Goal: Communication & Community: Answer question/provide support

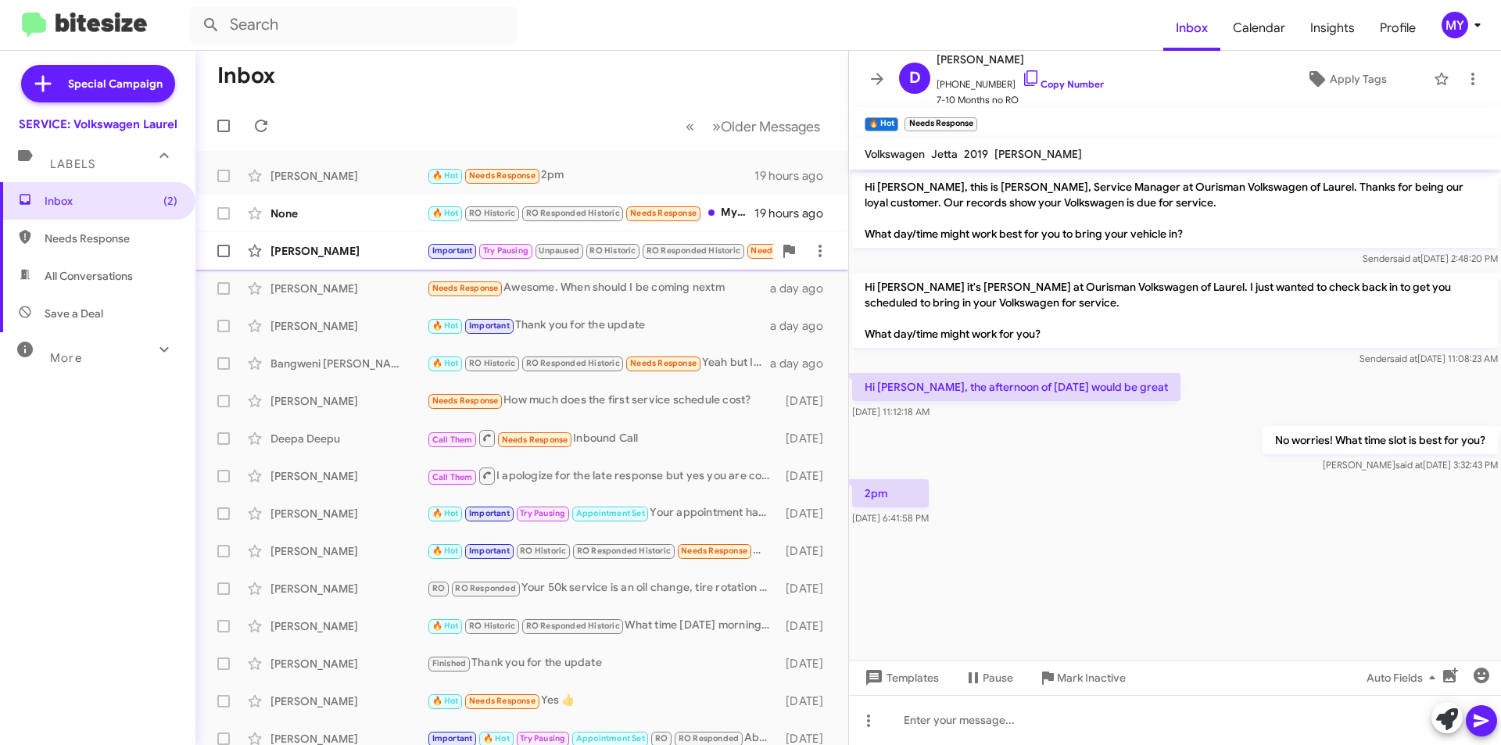
click at [367, 253] on div "[PERSON_NAME]" at bounding box center [349, 251] width 156 height 16
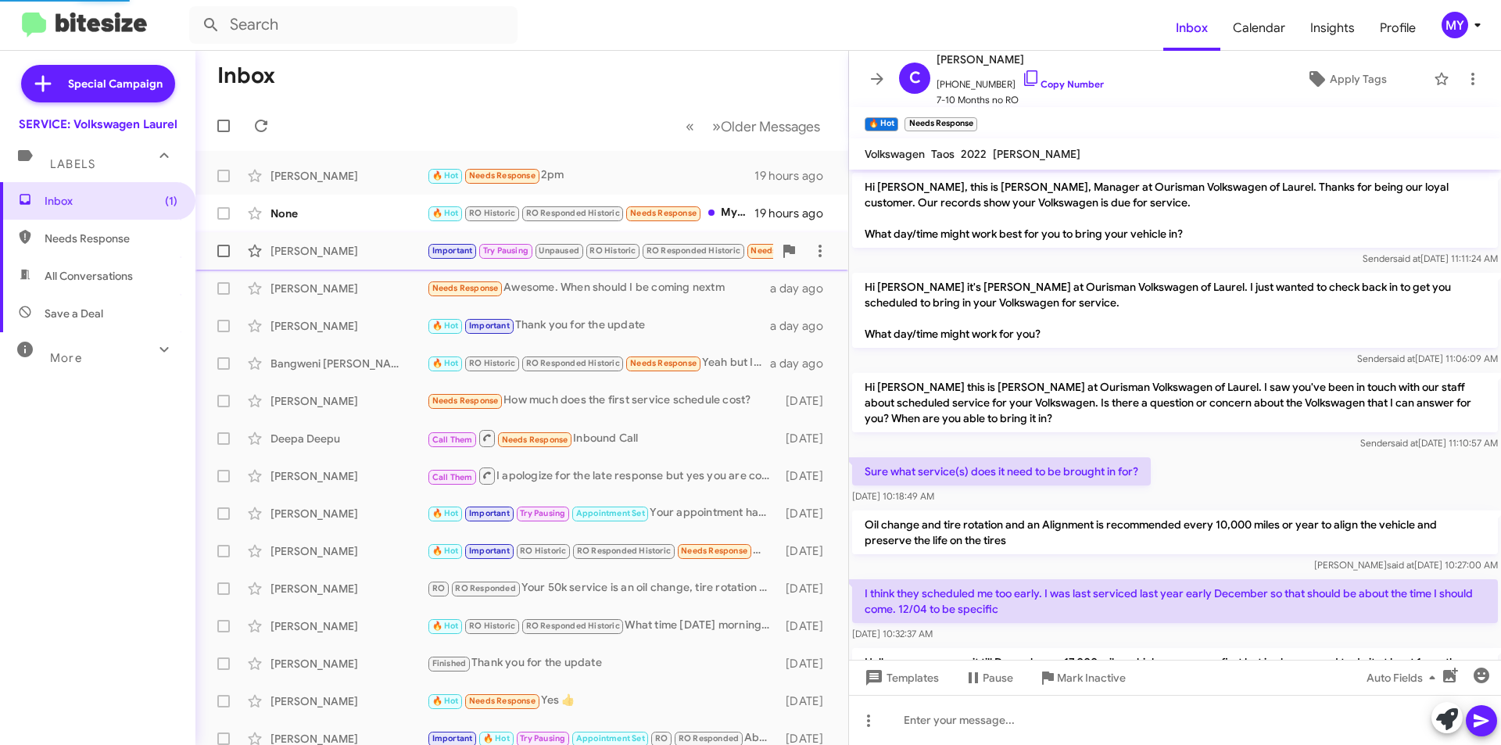
scroll to position [760, 0]
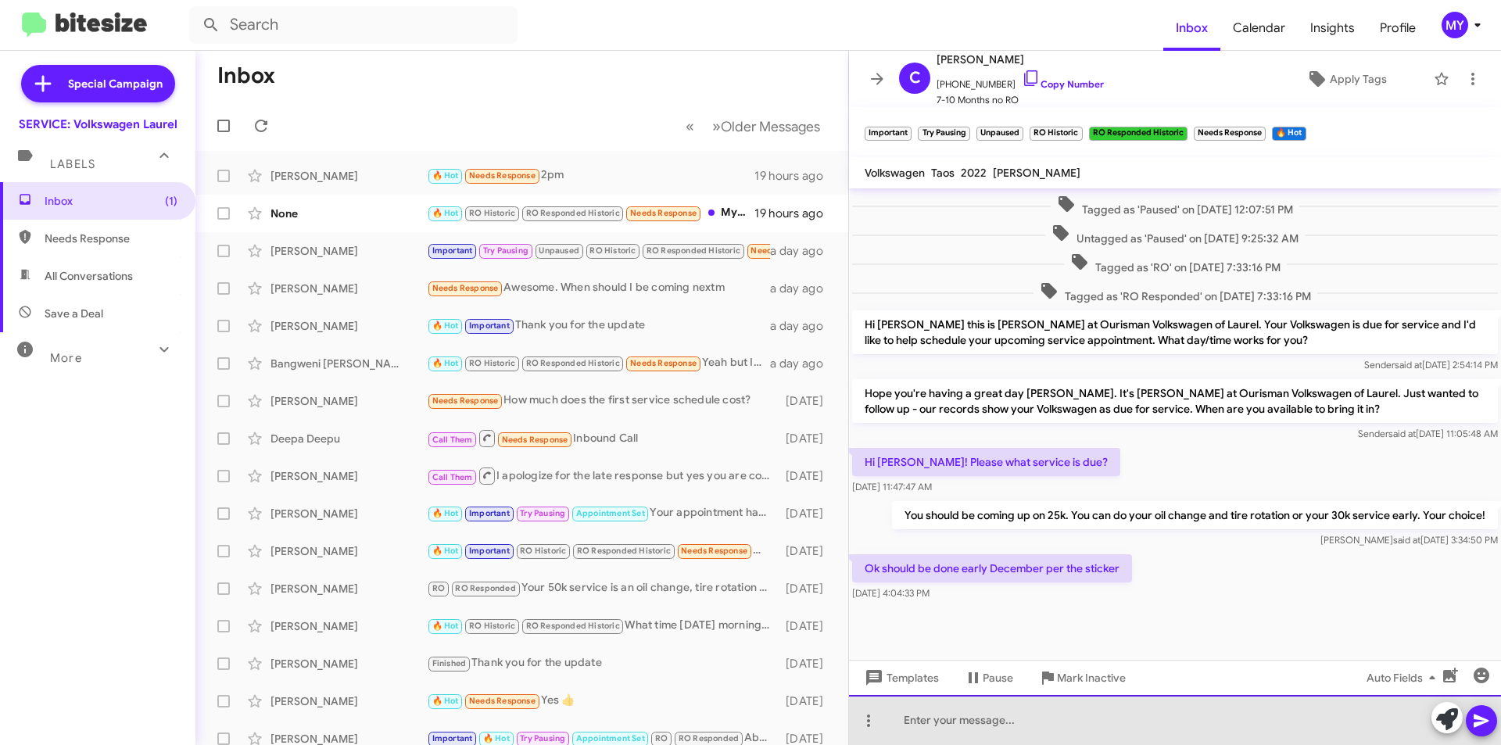
click at [973, 729] on div at bounding box center [1175, 720] width 652 height 50
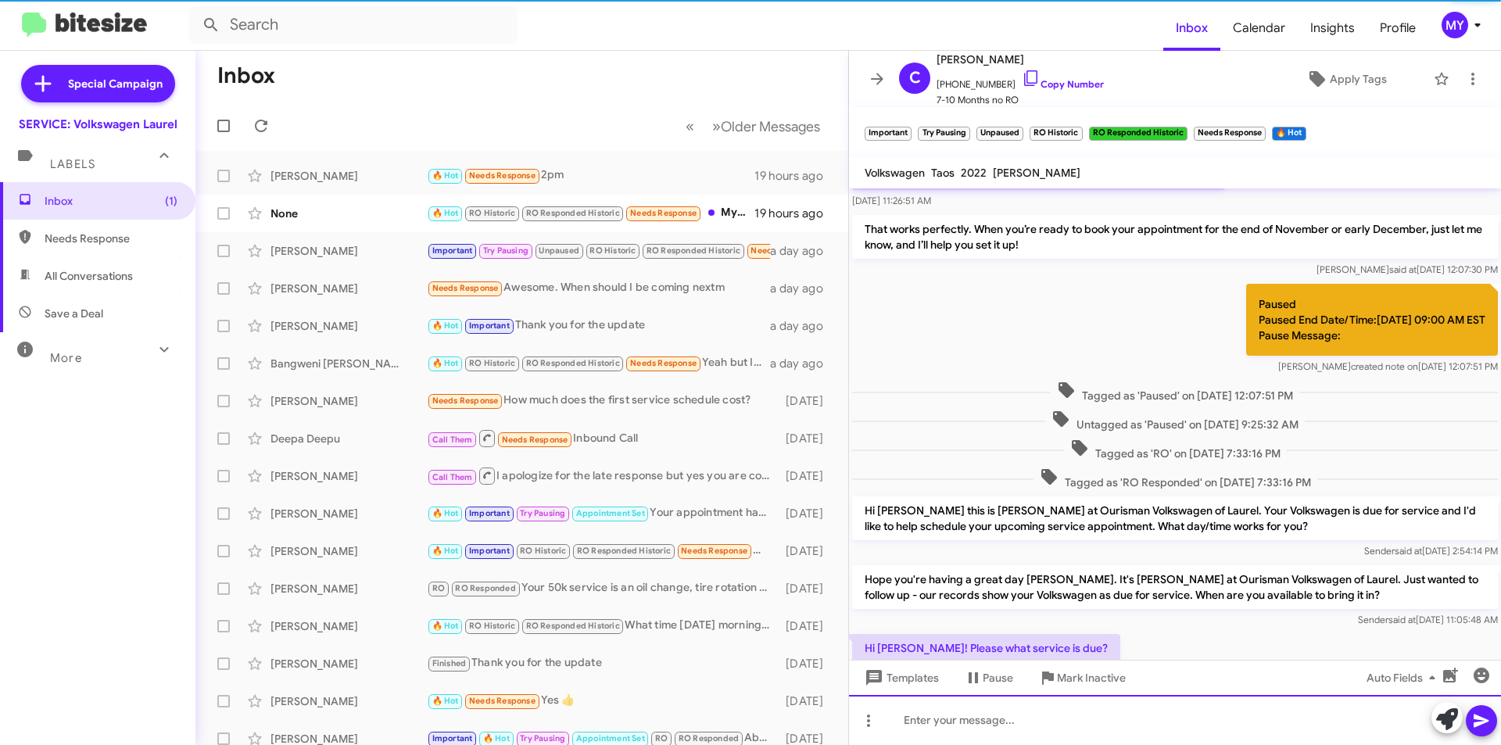
scroll to position [836, 0]
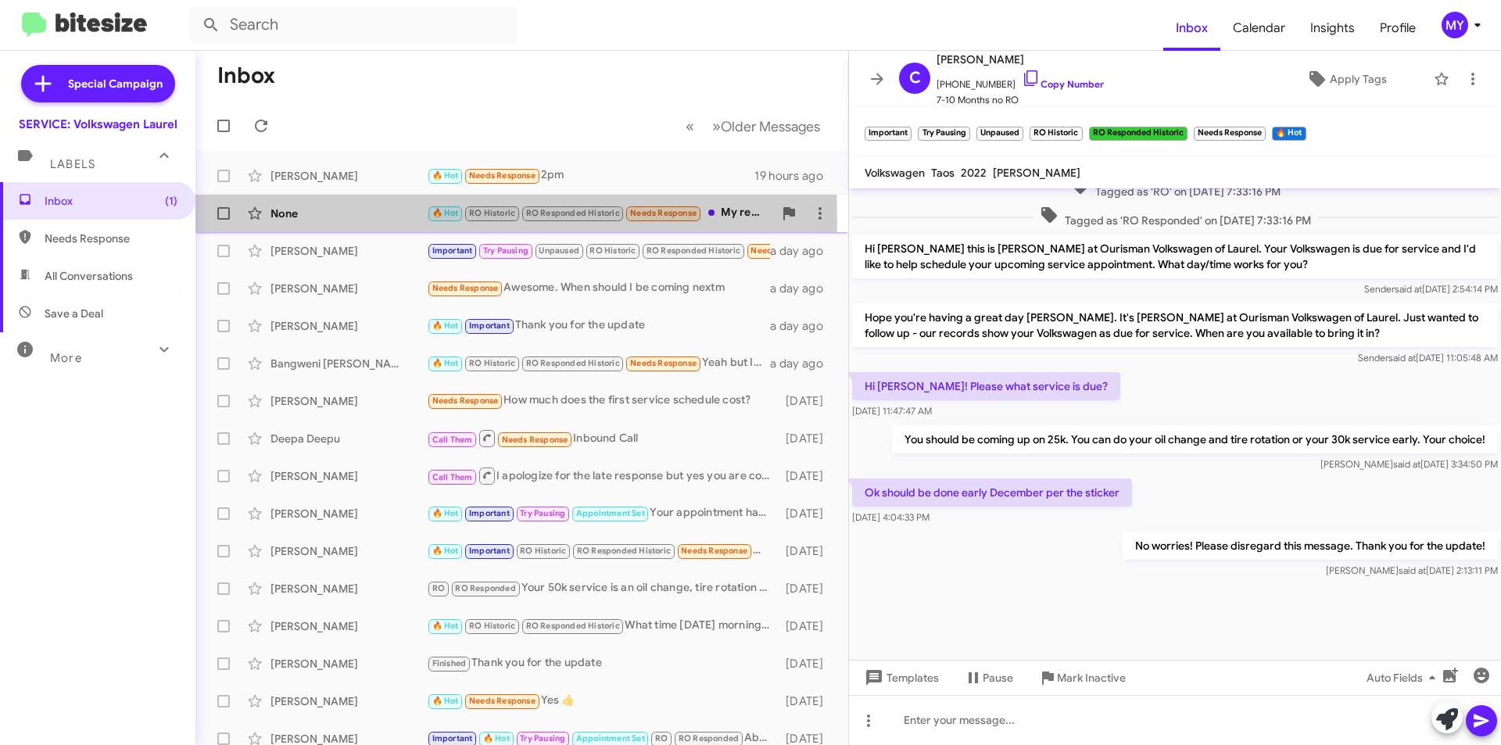
click at [330, 220] on div "None" at bounding box center [349, 214] width 156 height 16
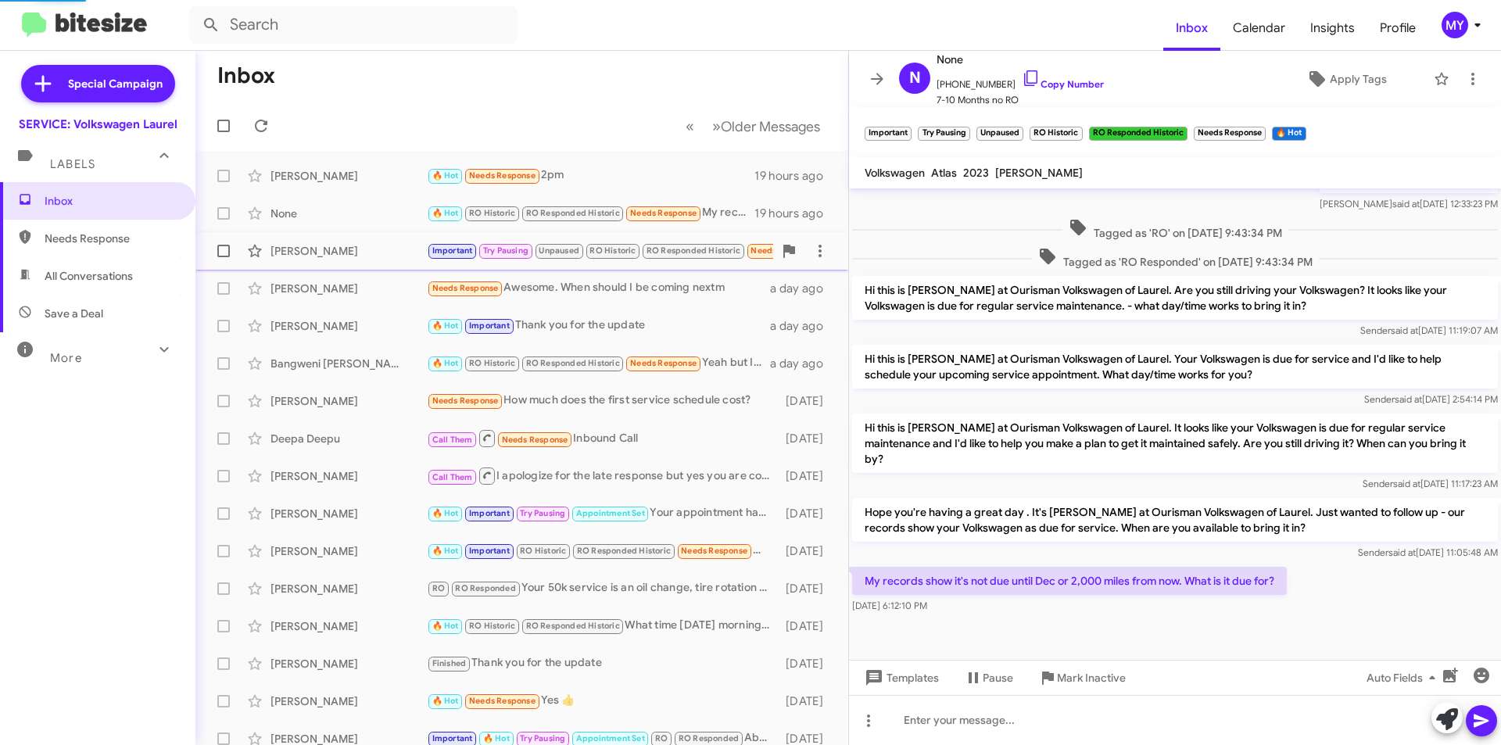
scroll to position [230, 0]
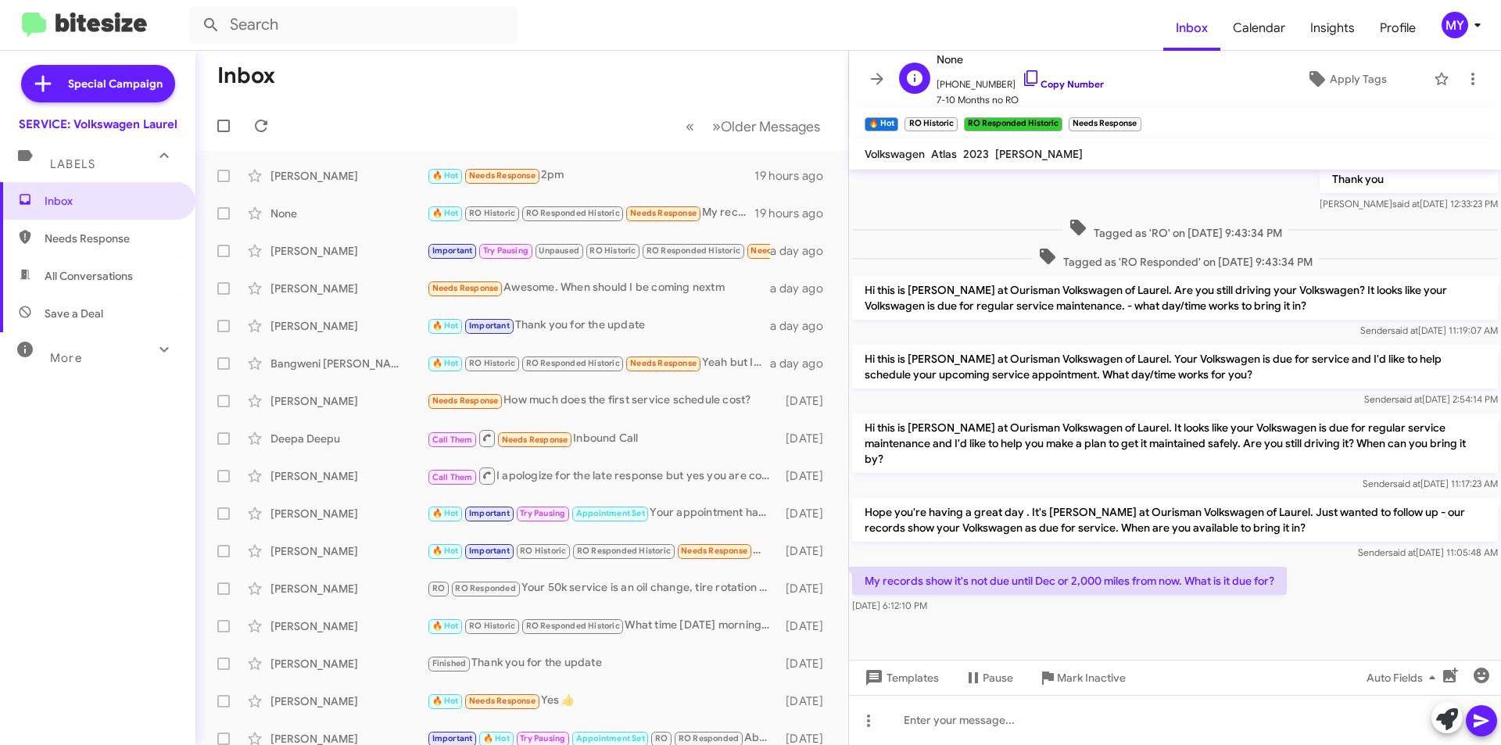
click at [1048, 81] on link "Copy Number" at bounding box center [1063, 84] width 82 height 12
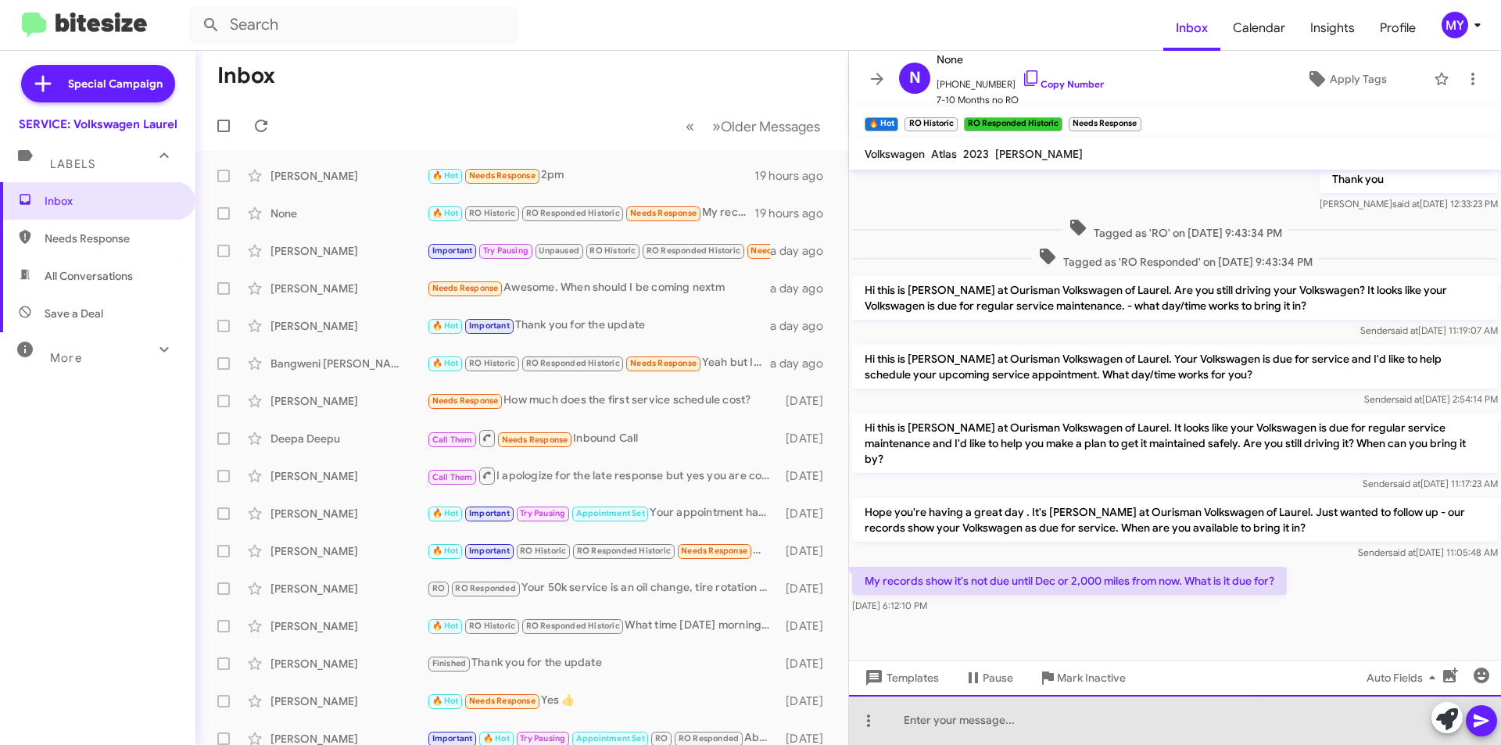
click at [1081, 734] on div at bounding box center [1175, 720] width 652 height 50
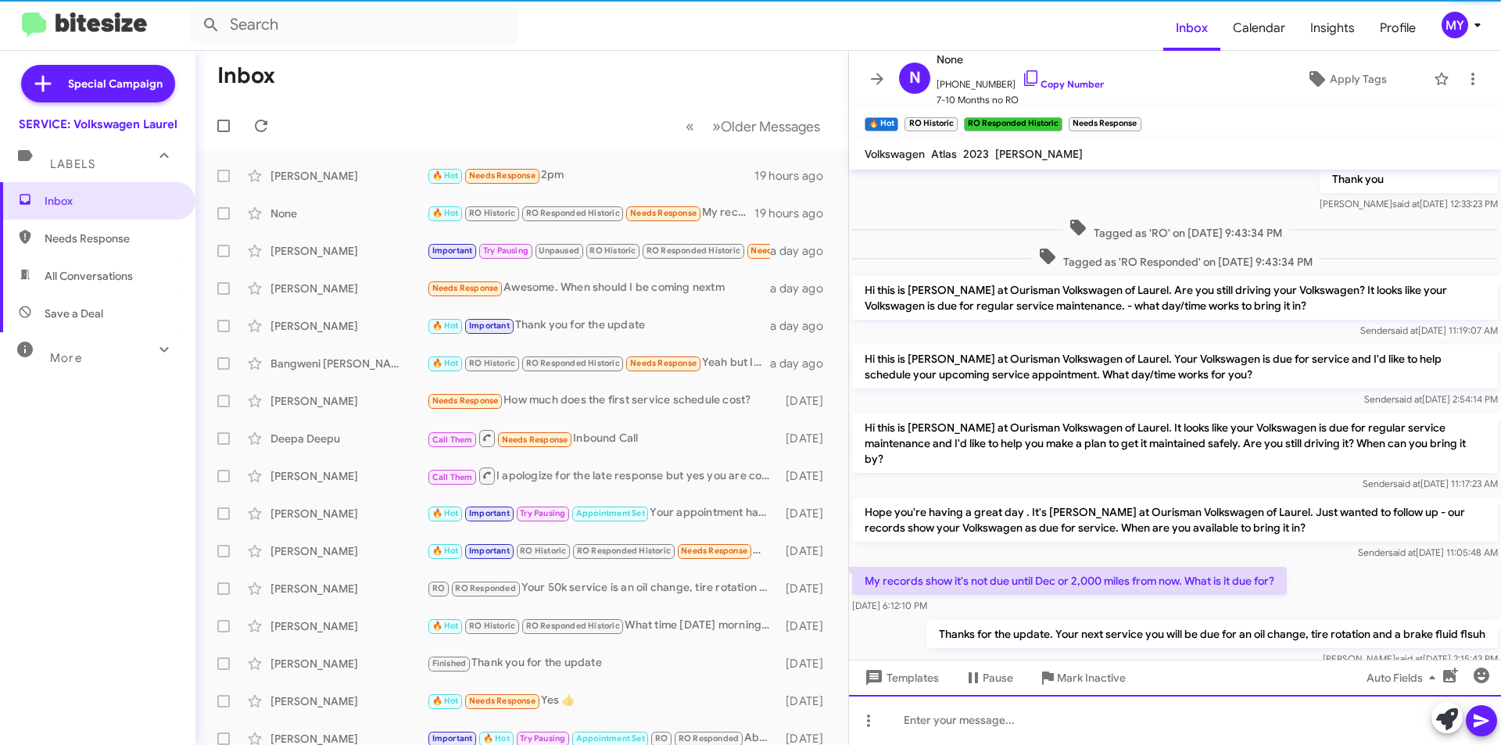
scroll to position [0, 0]
